Goal: Task Accomplishment & Management: Use online tool/utility

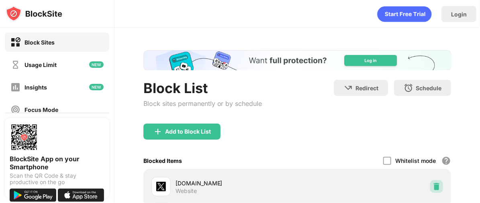
click at [433, 188] on img at bounding box center [437, 187] width 8 height 8
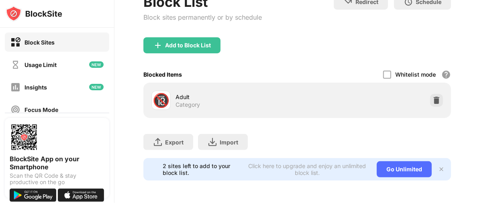
click at [0, 81] on div "Block Sites Usage Limit Insights Focus Mode Password Protection Custom Block Pa…" at bounding box center [57, 121] width 114 height 187
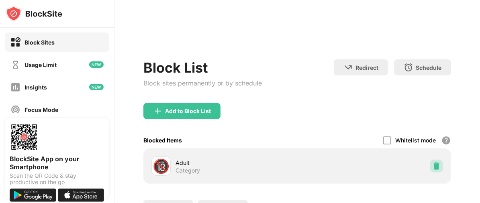
scroll to position [90, 0]
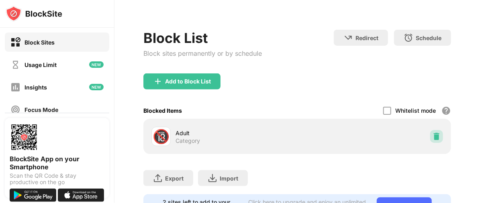
click at [433, 133] on img at bounding box center [437, 137] width 8 height 8
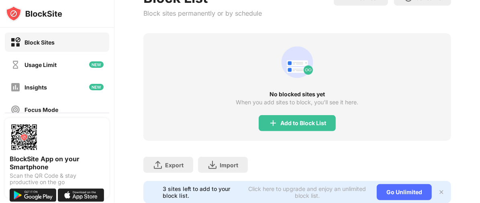
scroll to position [0, 0]
